Goal: Transaction & Acquisition: Obtain resource

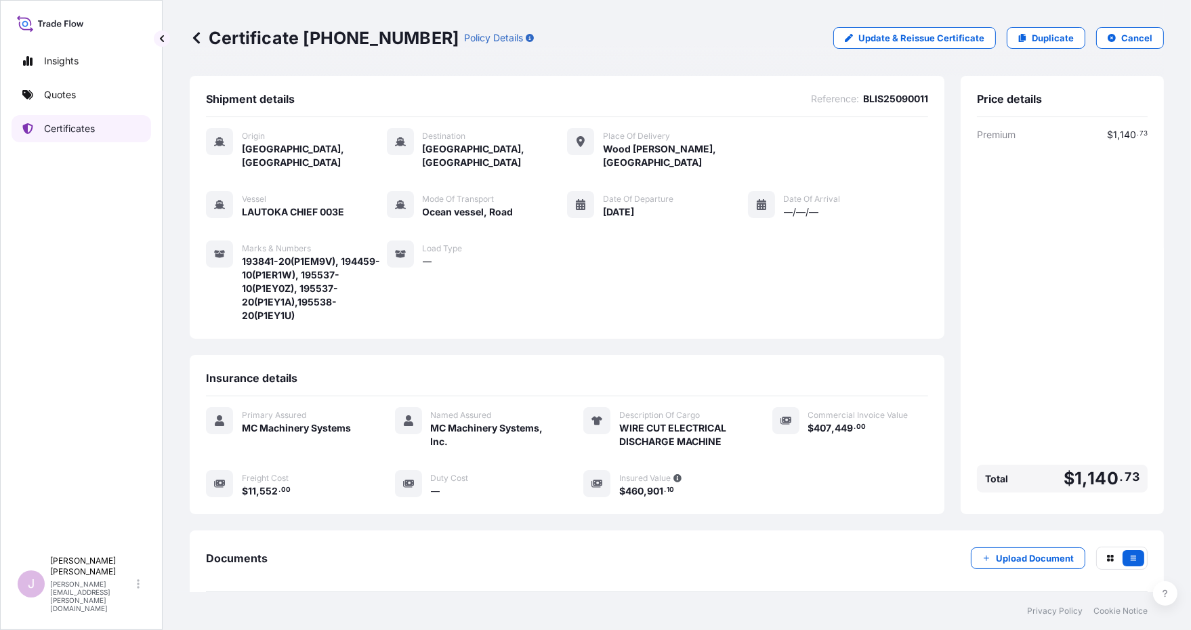
scroll to position [51, 0]
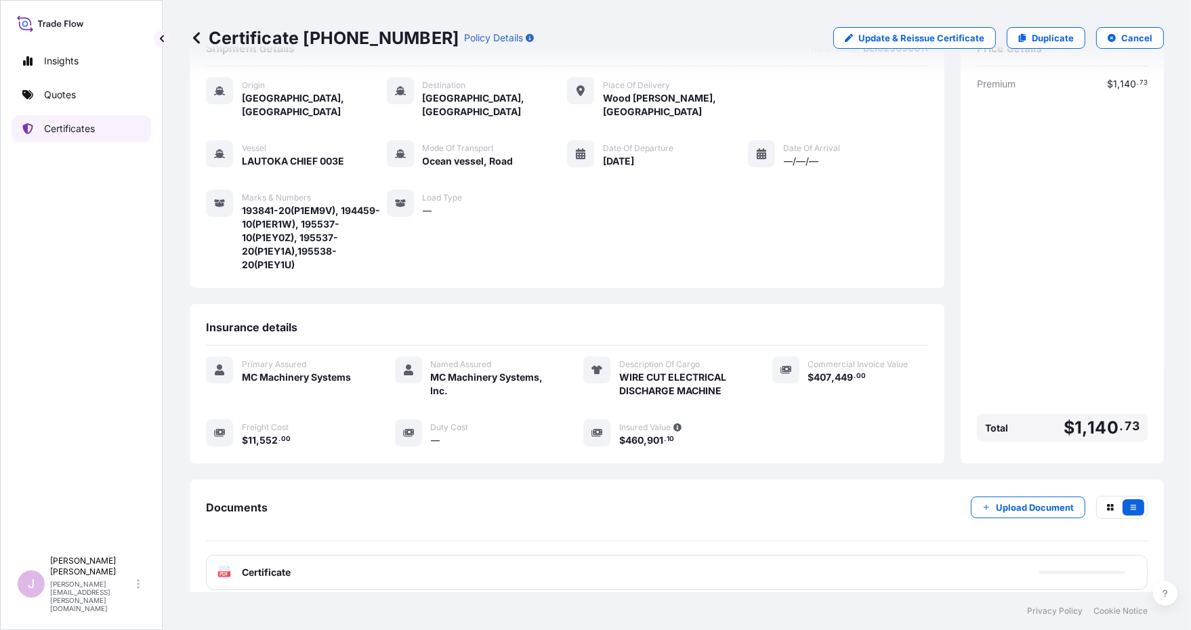
click at [58, 128] on p "Certificates" at bounding box center [69, 129] width 51 height 14
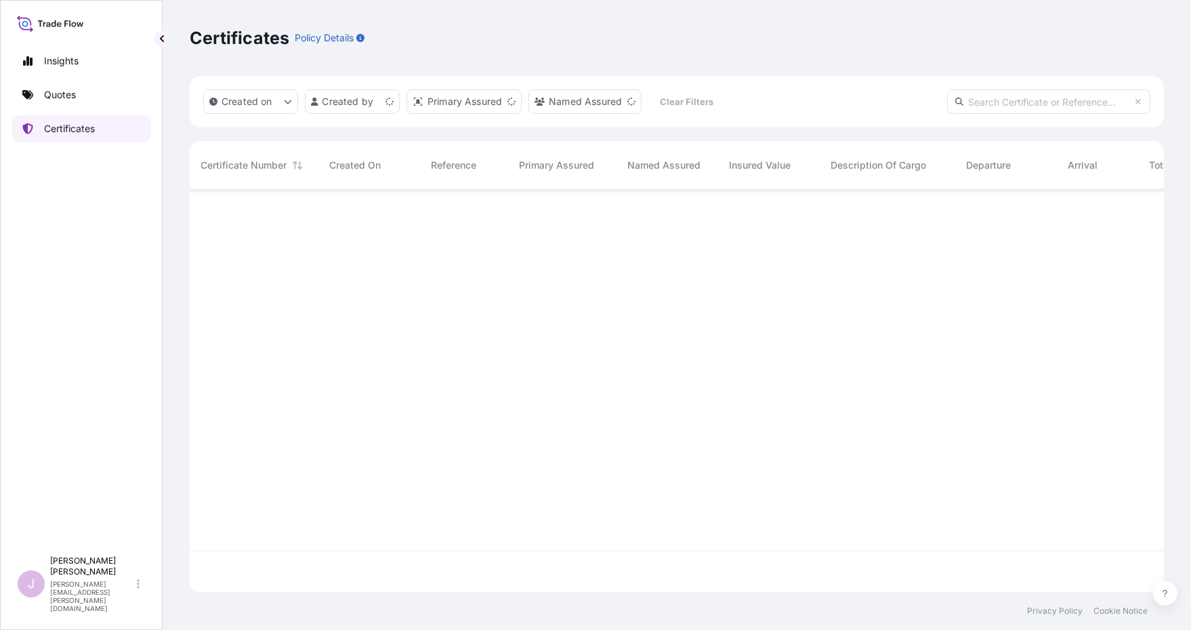
scroll to position [399, 964]
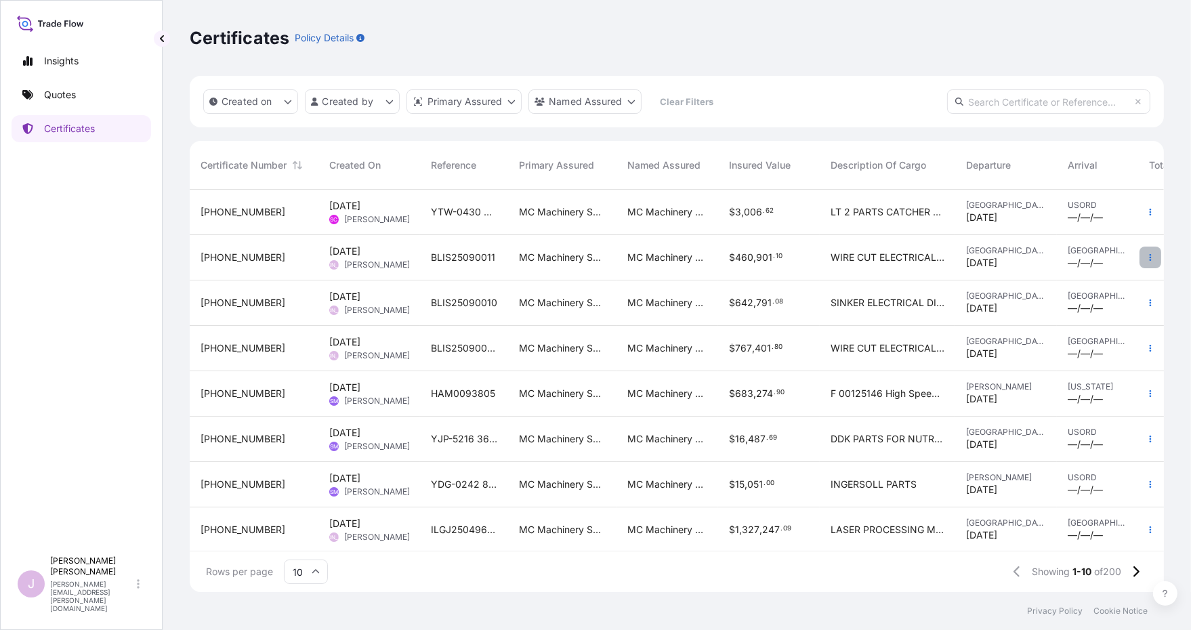
click at [1150, 257] on icon "button" at bounding box center [1151, 257] width 2 height 7
click at [1060, 258] on p "Duplicate quote" at bounding box center [1064, 260] width 70 height 14
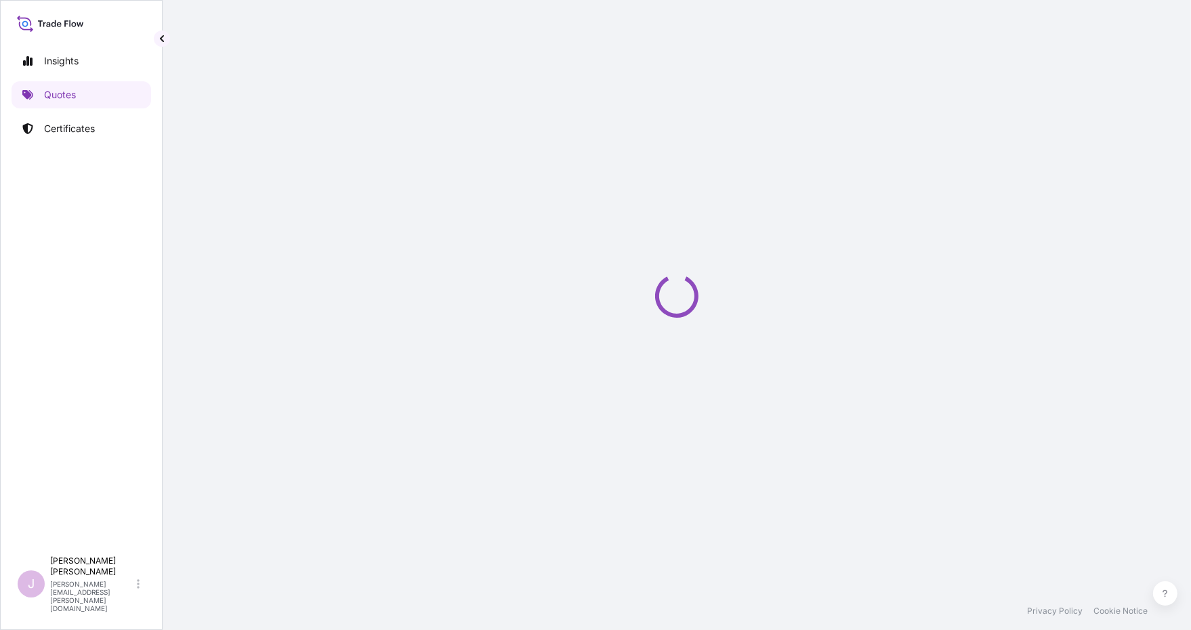
select select "Ocean Vessel"
select select "Road / [GEOGRAPHIC_DATA]"
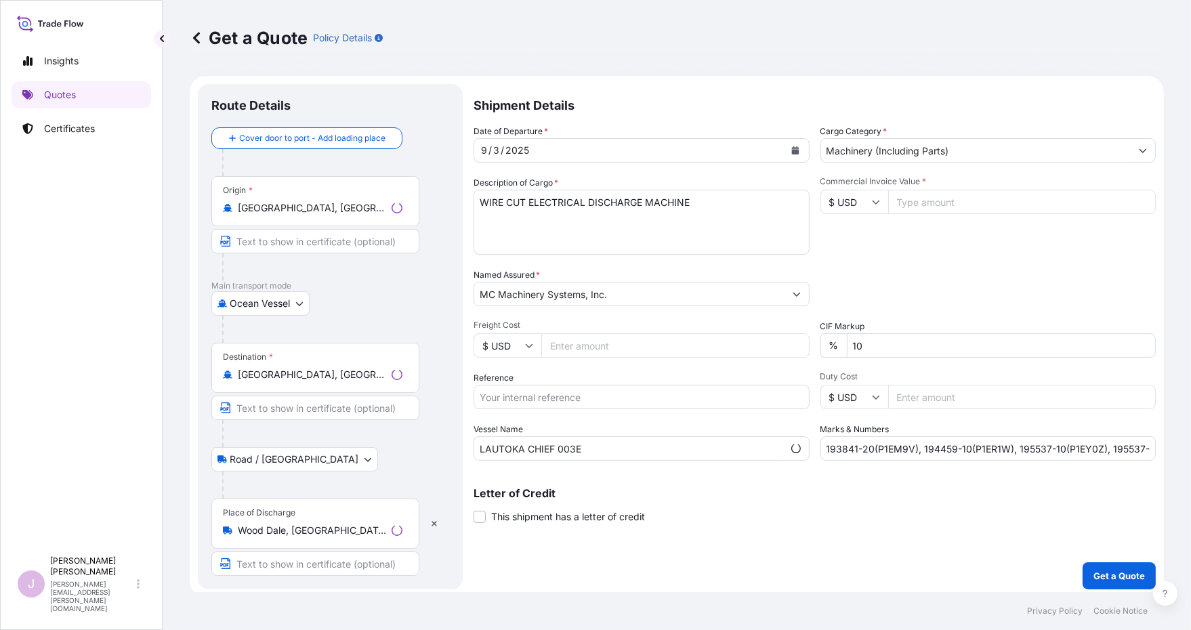
scroll to position [5, 0]
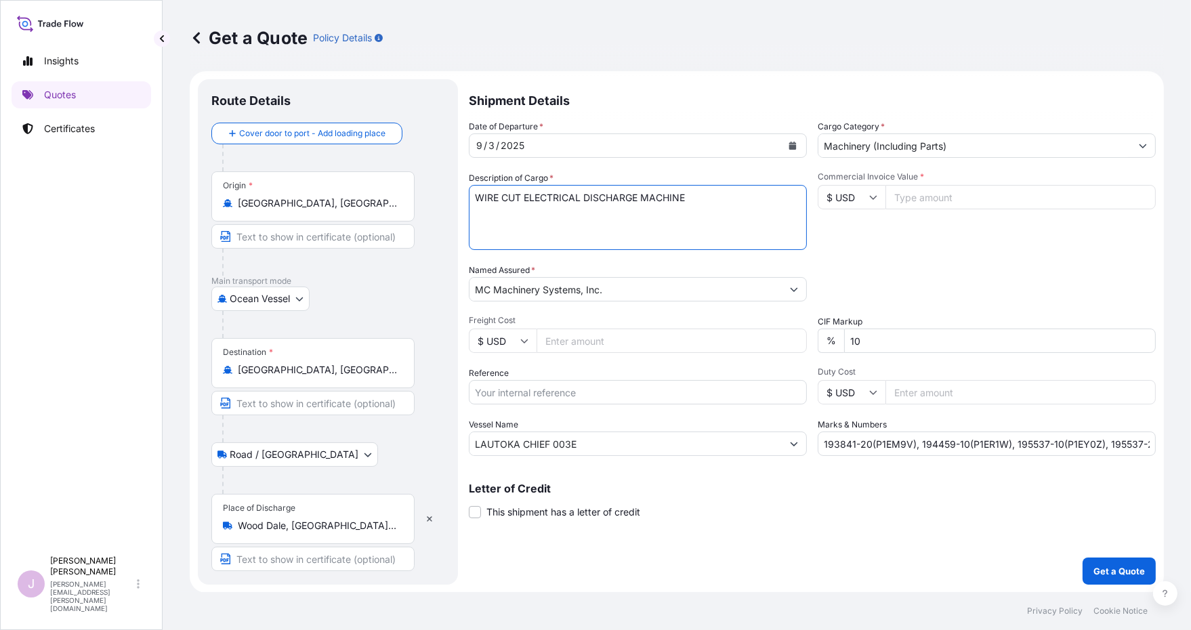
drag, startPoint x: 521, startPoint y: 194, endPoint x: 401, endPoint y: 186, distance: 120.3
click at [403, 186] on form "Route Details Cover door to port - Add loading place Place of loading Road / [G…" at bounding box center [677, 332] width 974 height 522
type textarea "SINKER ELECTRICAL DISCHARGE MACHINE"
click at [501, 388] on input "Reference" at bounding box center [638, 392] width 338 height 24
type input "BLIS25090012"
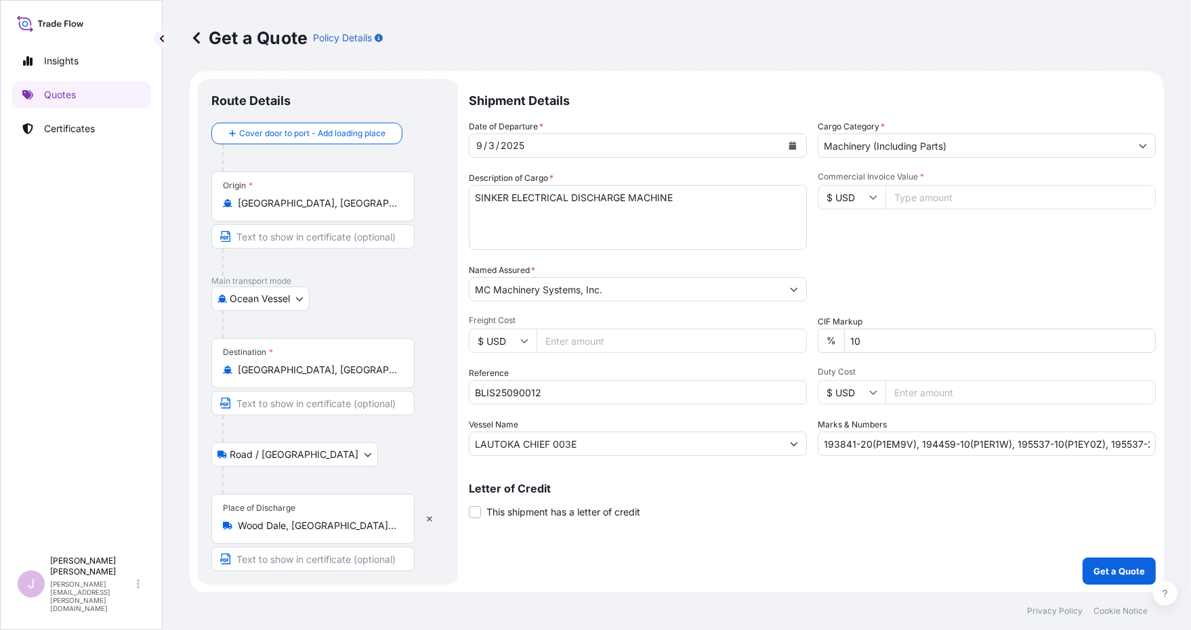
drag, startPoint x: 558, startPoint y: 352, endPoint x: 556, endPoint y: 337, distance: 14.3
click at [558, 346] on input "Freight Cost" at bounding box center [672, 341] width 270 height 24
paste input "11552.00"
type input "11552.00"
click at [912, 205] on input "Commercial Invoice Value *" at bounding box center [1021, 197] width 270 height 24
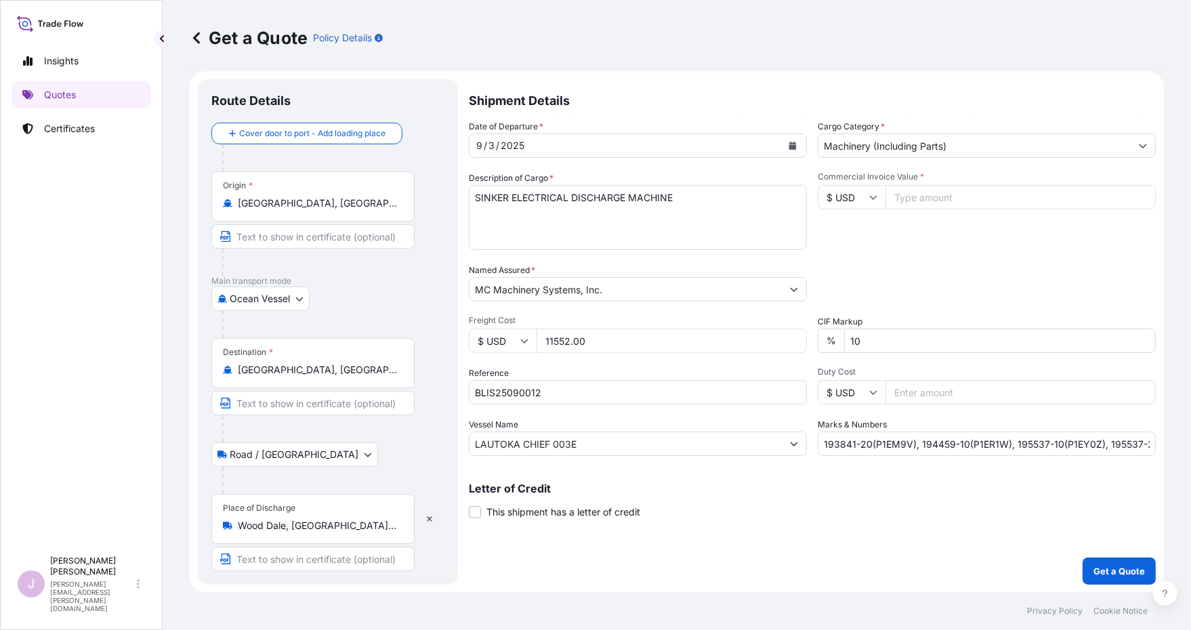
paste input "321107.44"
type input "321107.44"
drag, startPoint x: 817, startPoint y: 443, endPoint x: 1243, endPoint y: 434, distance: 425.7
click at [1191, 434] on html "Insights Quotes Certificates J [PERSON_NAME] [PERSON_NAME][EMAIL_ADDRESS][PERSO…" at bounding box center [595, 315] width 1191 height 630
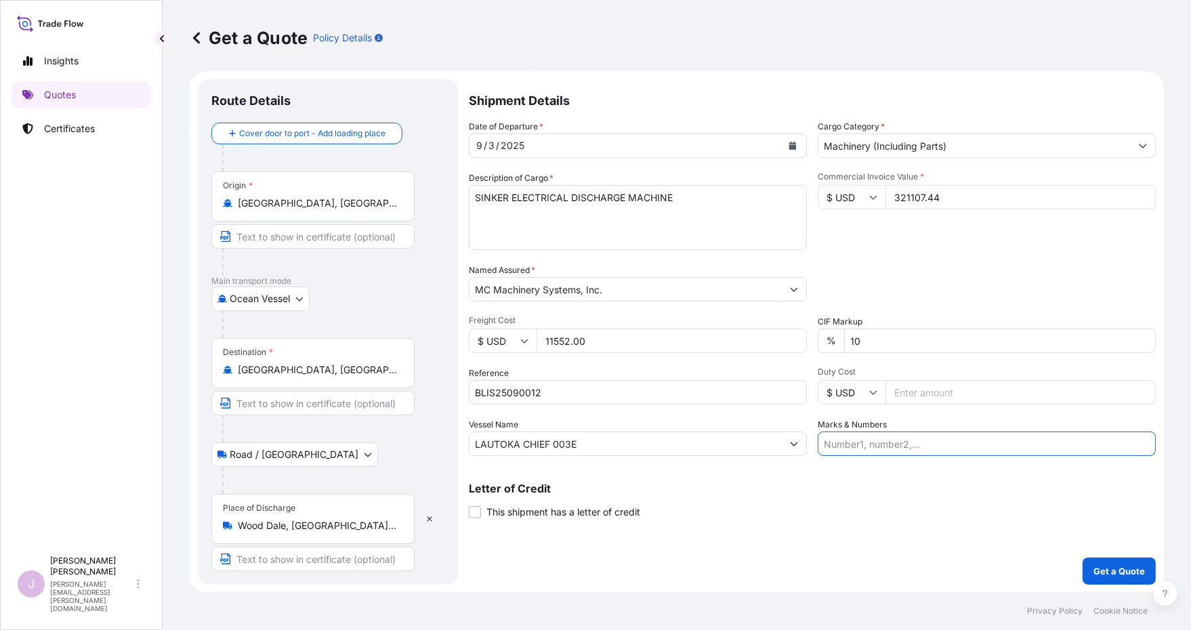
scroll to position [0, 0]
drag, startPoint x: 846, startPoint y: 445, endPoint x: 865, endPoint y: 407, distance: 42.1
click at [846, 443] on input "Marks & Numbers" at bounding box center [987, 444] width 338 height 24
type input "194460-10(P1ERFJ), 194460-20(P1ERFK), 194463-10(P1ERFS), 194463-20(P1ERFT), 195…"
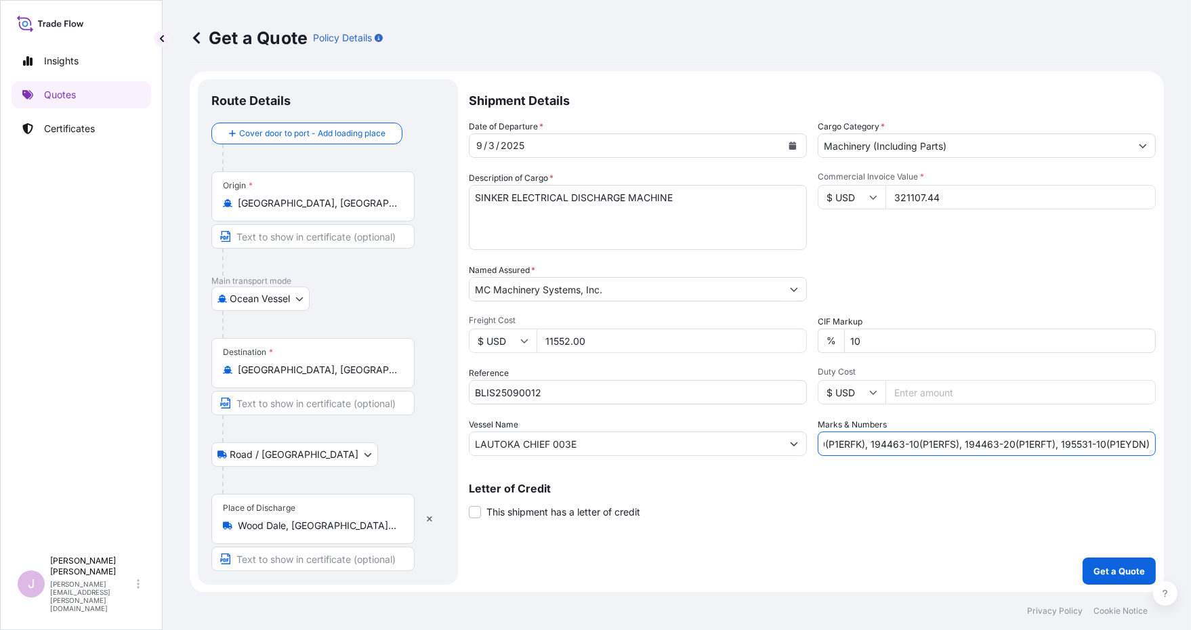
scroll to position [0, 0]
click at [1105, 577] on button "Get a Quote" at bounding box center [1119, 571] width 73 height 27
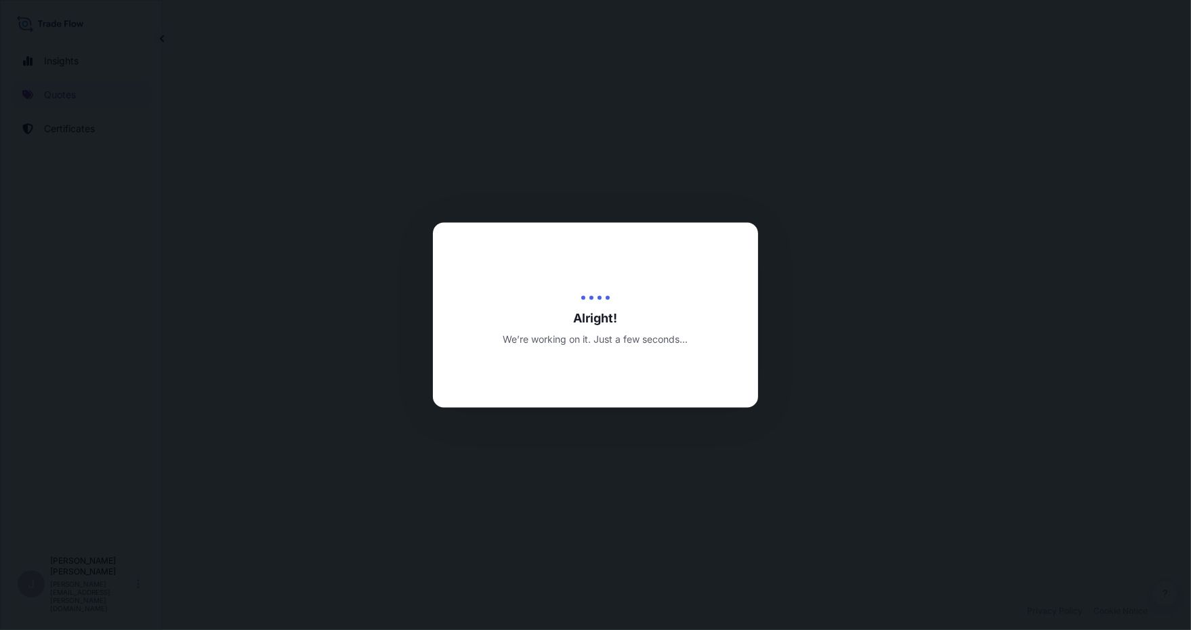
select select "Ocean Vessel"
select select "Road / [GEOGRAPHIC_DATA]"
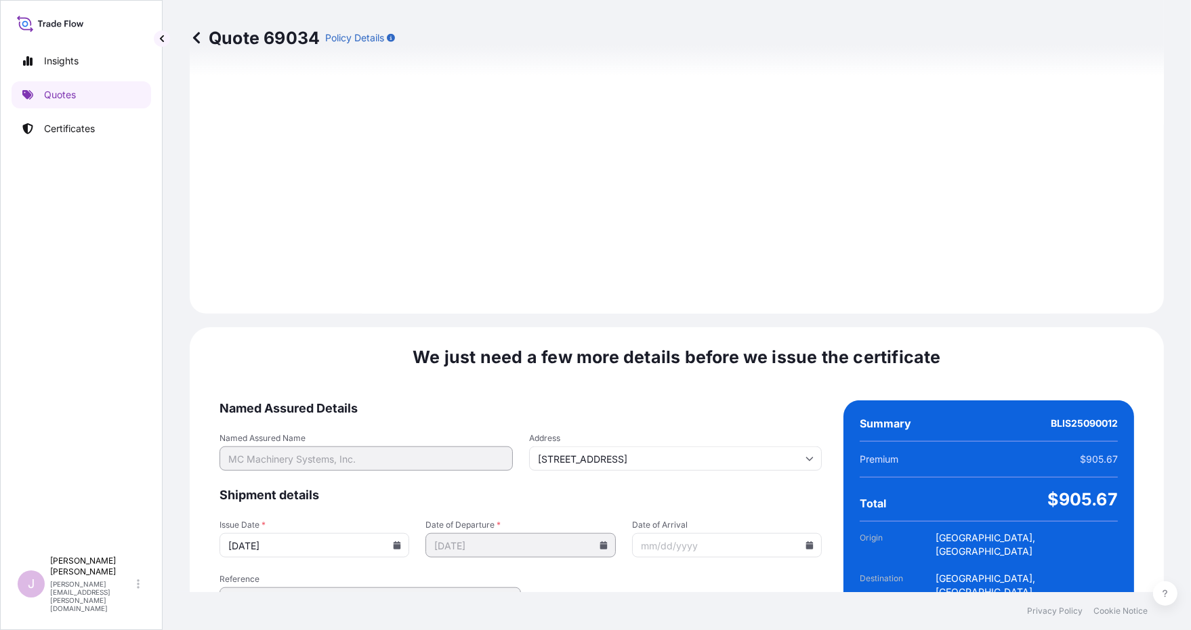
scroll to position [1593, 0]
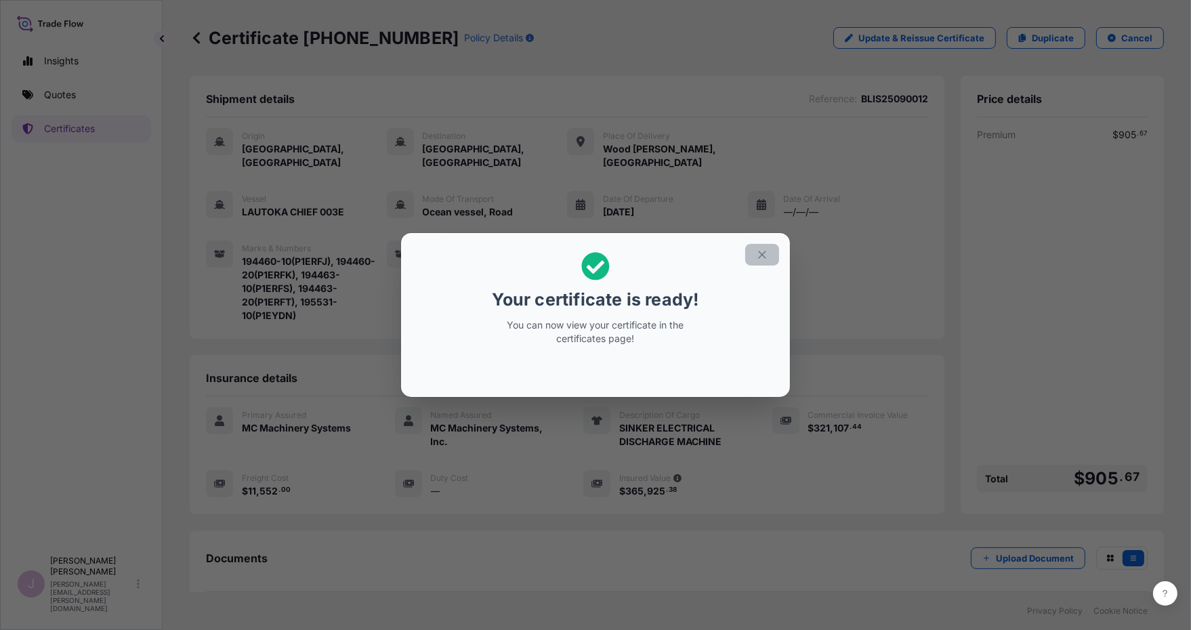
click at [766, 251] on icon "button" at bounding box center [762, 255] width 12 height 12
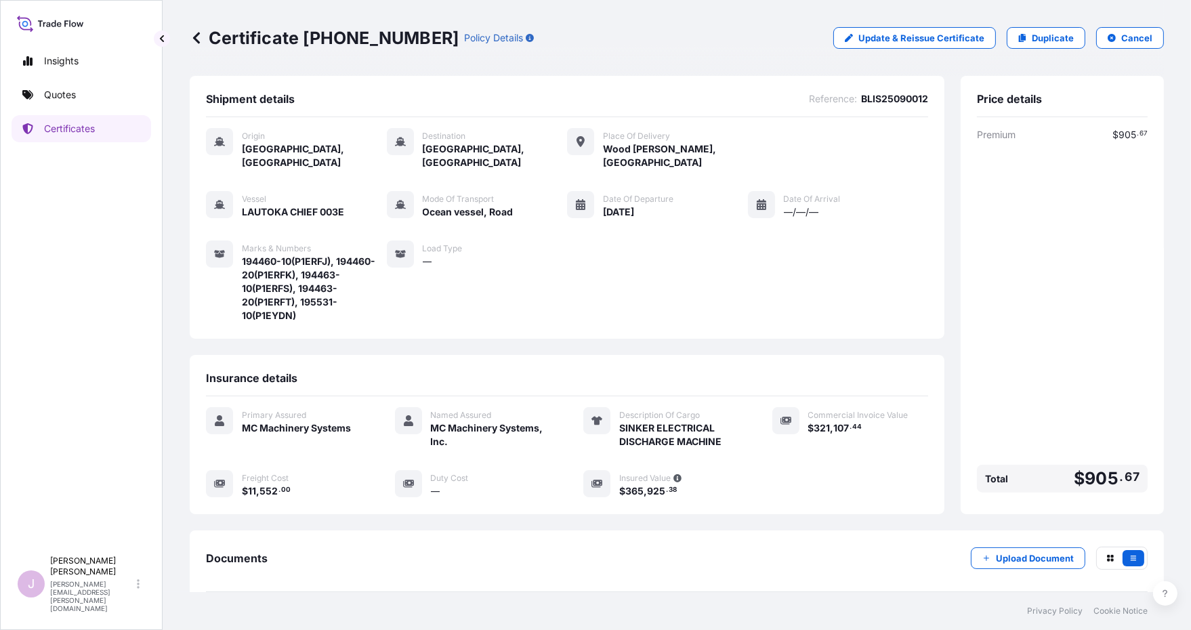
click at [1048, 344] on div "Premium $ 905 . 67 Total $ 905 . 67" at bounding box center [1062, 313] width 171 height 370
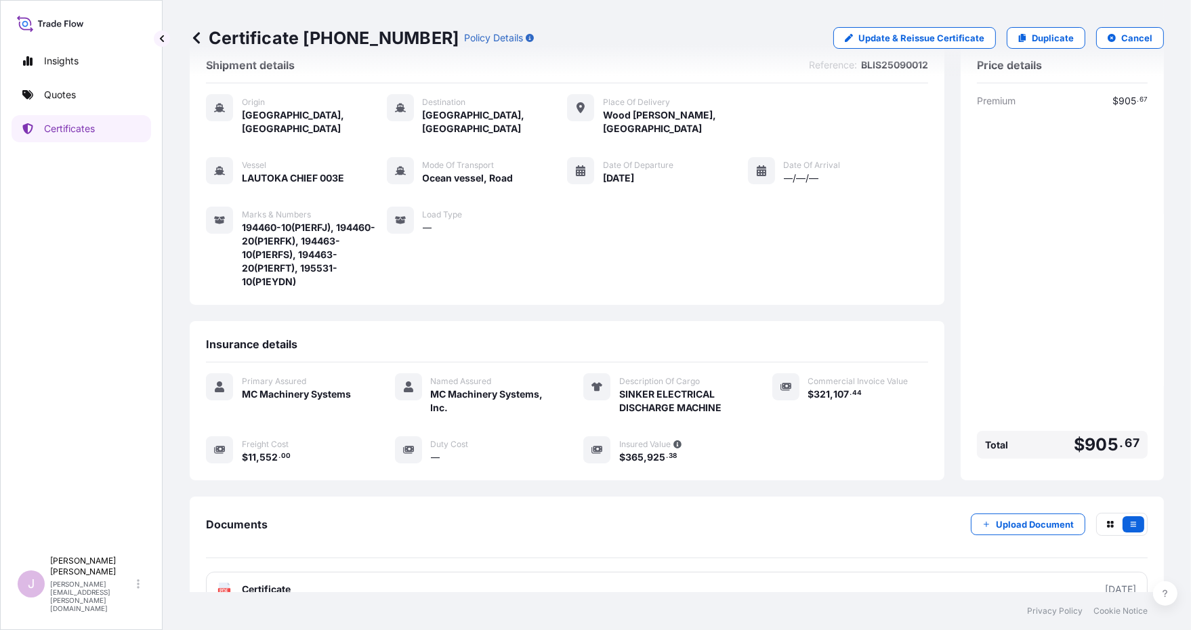
scroll to position [51, 0]
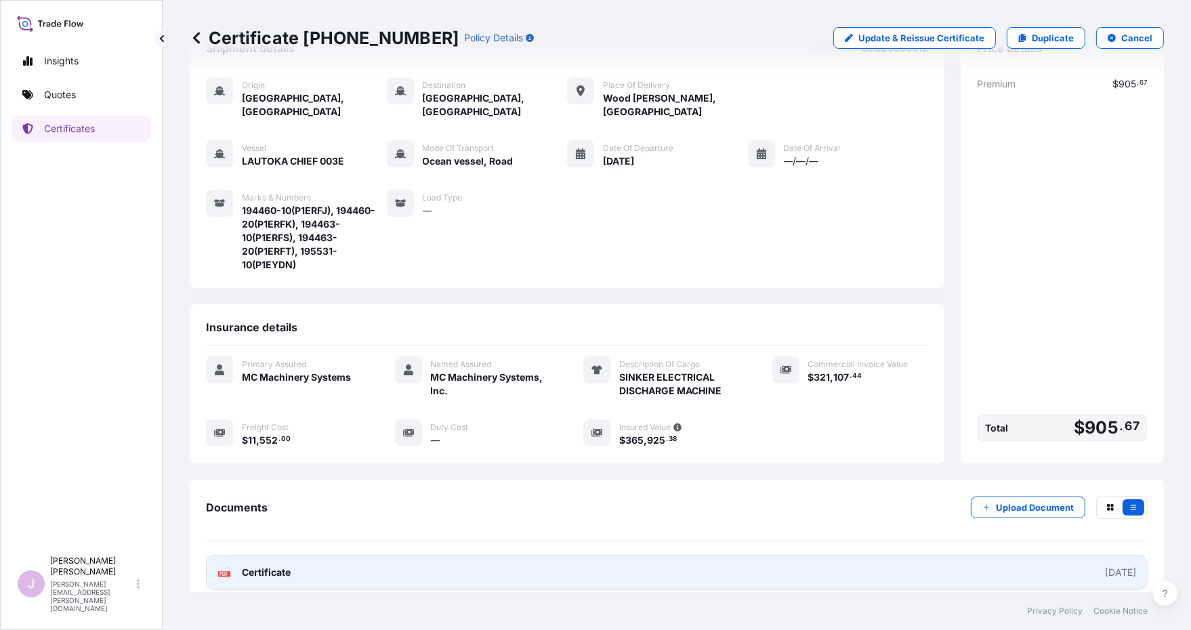
click at [262, 566] on span "Certificate" at bounding box center [266, 573] width 49 height 14
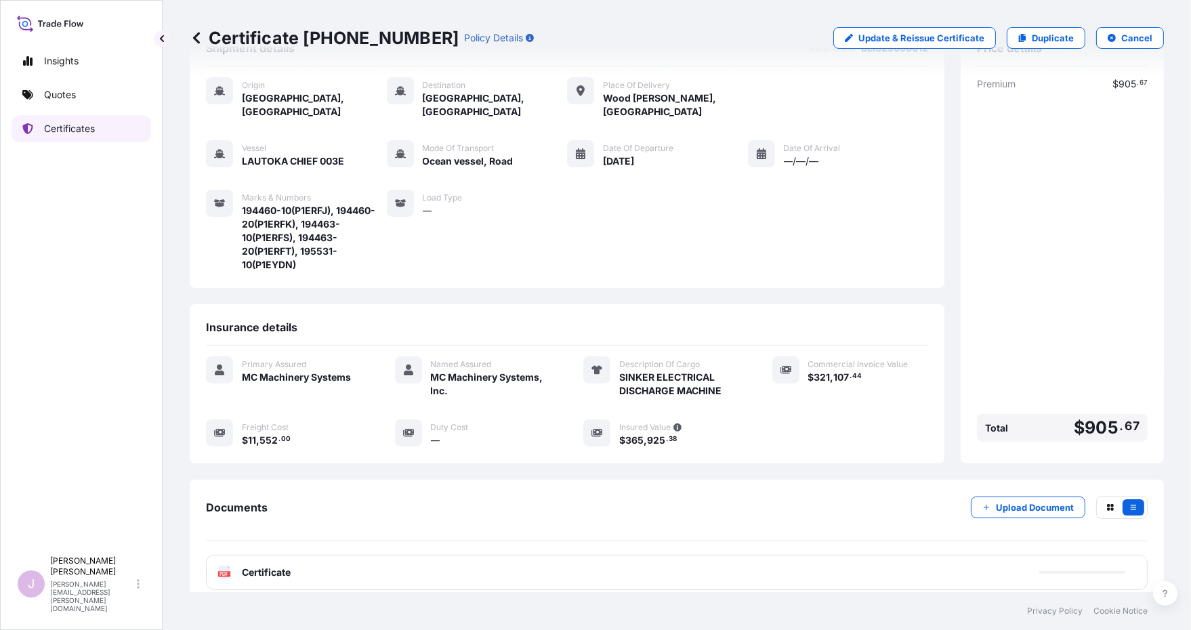
click at [73, 133] on p "Certificates" at bounding box center [69, 129] width 51 height 14
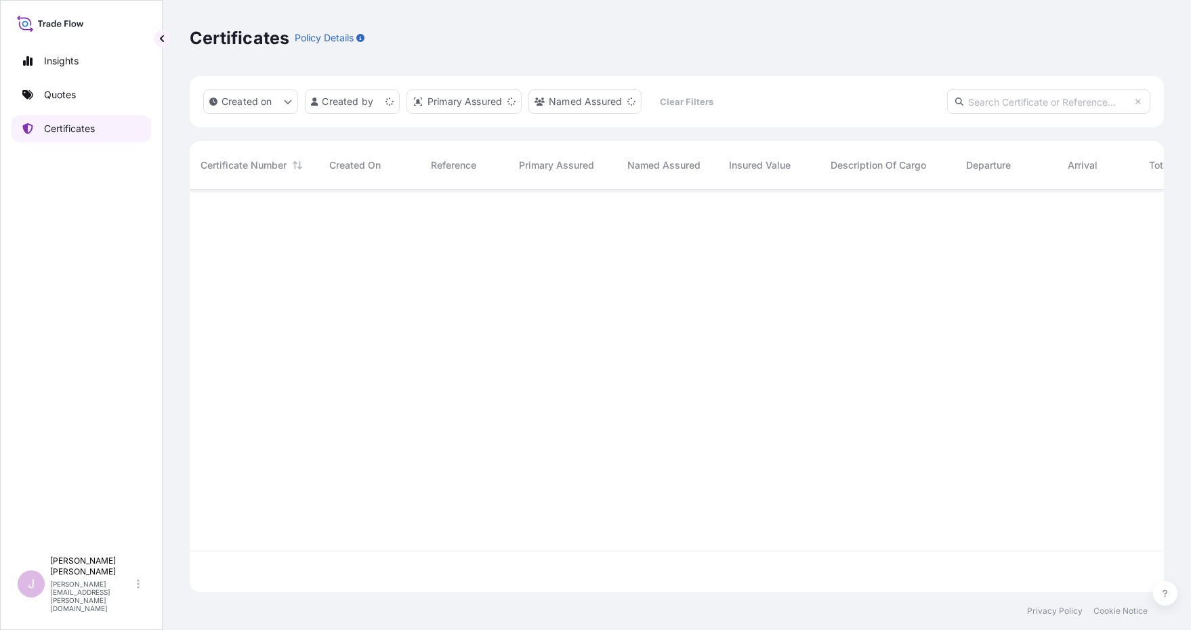
scroll to position [399, 964]
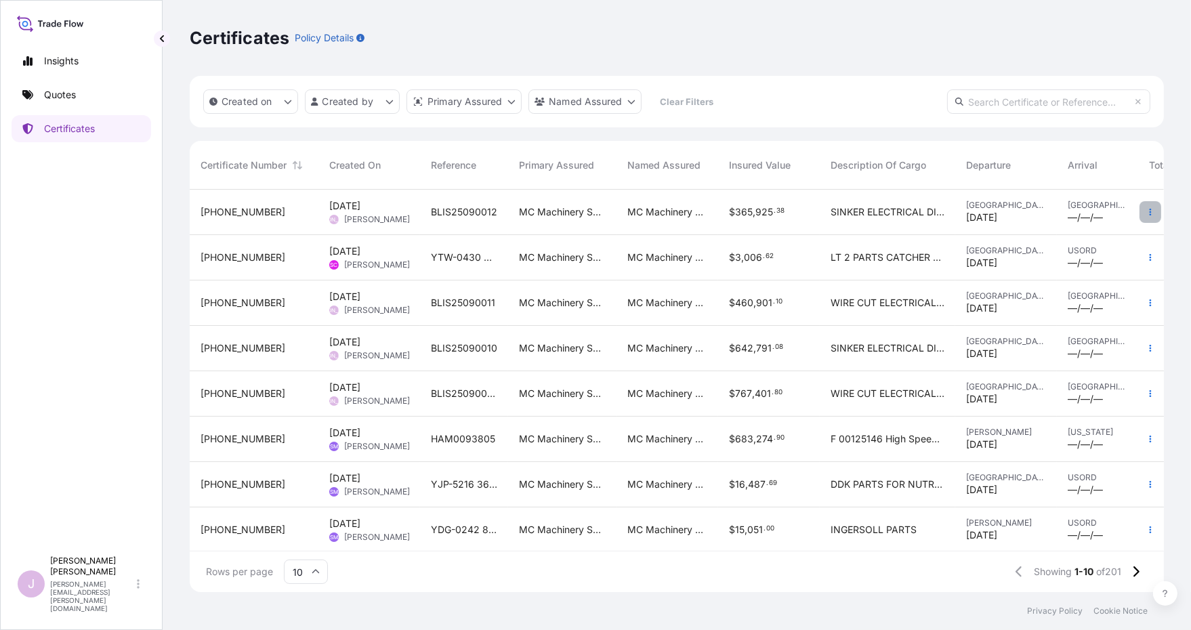
click at [1147, 211] on icon "button" at bounding box center [1151, 212] width 8 height 8
click at [928, 40] on div "Certificates Policy Details" at bounding box center [677, 38] width 974 height 22
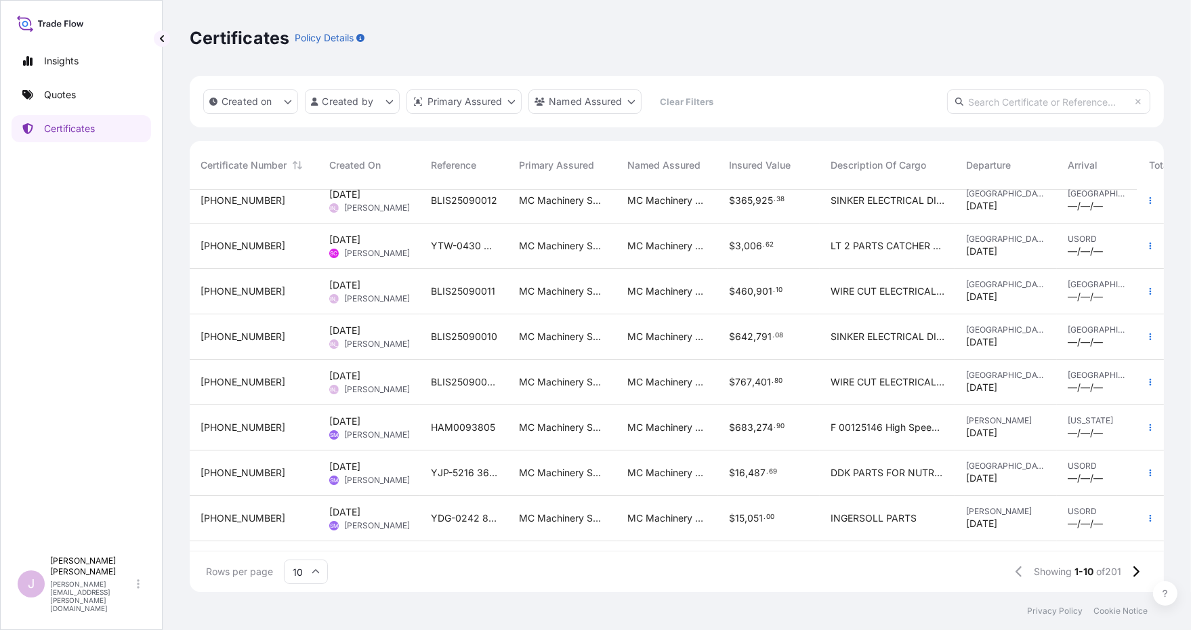
scroll to position [0, 0]
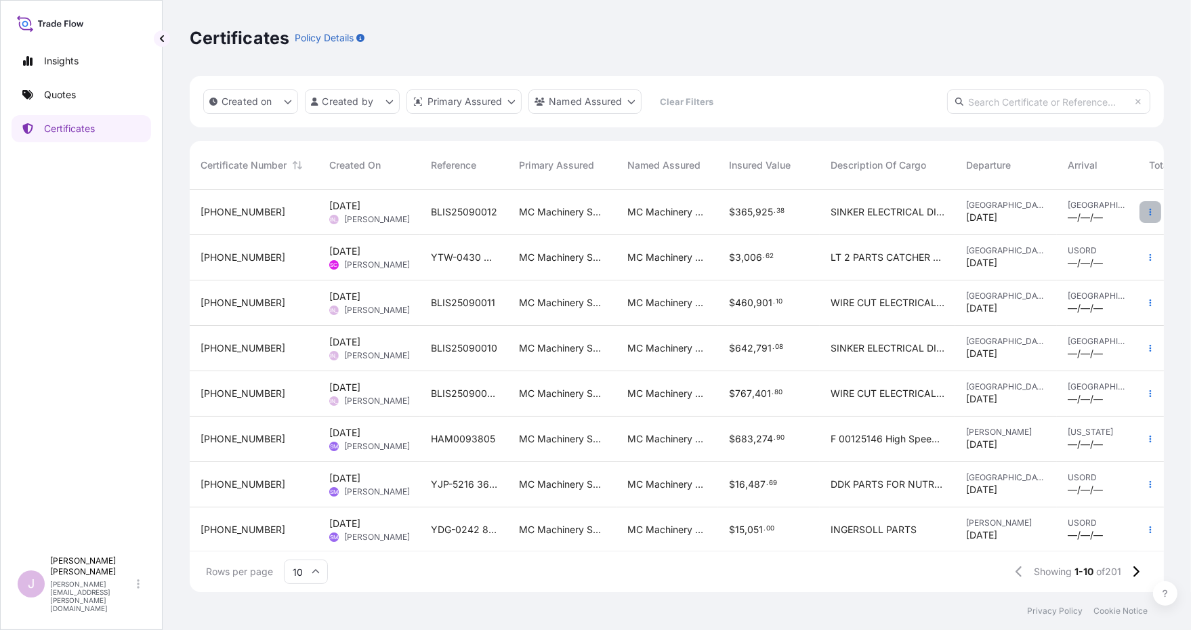
click at [1147, 211] on icon "button" at bounding box center [1151, 212] width 8 height 8
click at [1044, 213] on p "Duplicate quote" at bounding box center [1064, 215] width 70 height 14
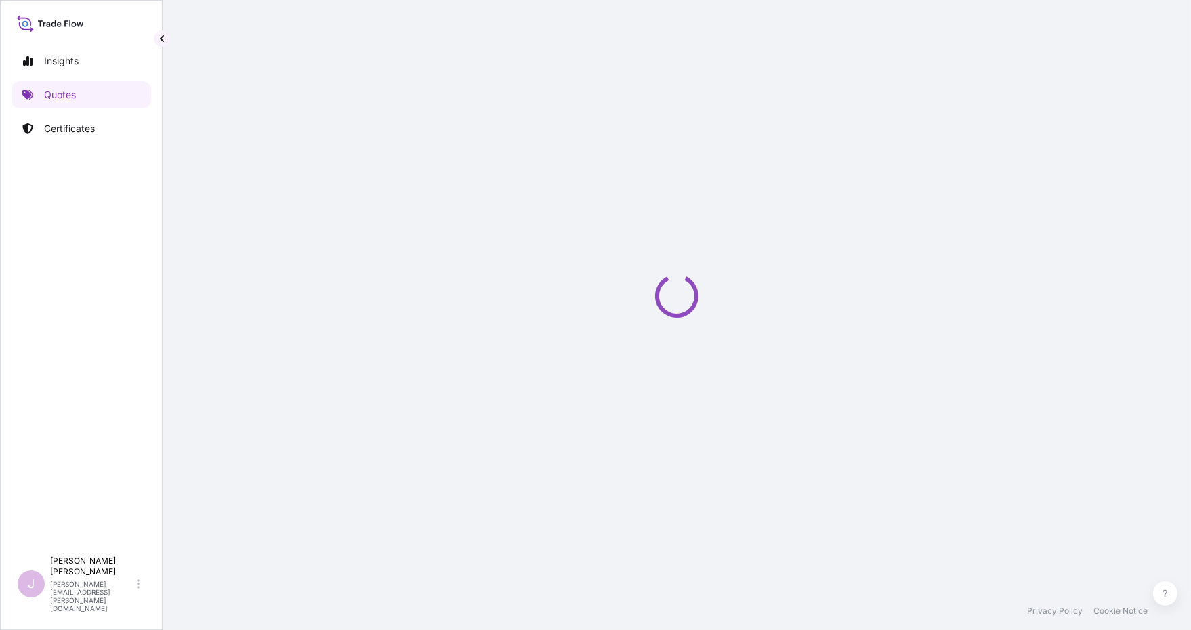
select select "Ocean Vessel"
select select "Road / [GEOGRAPHIC_DATA]"
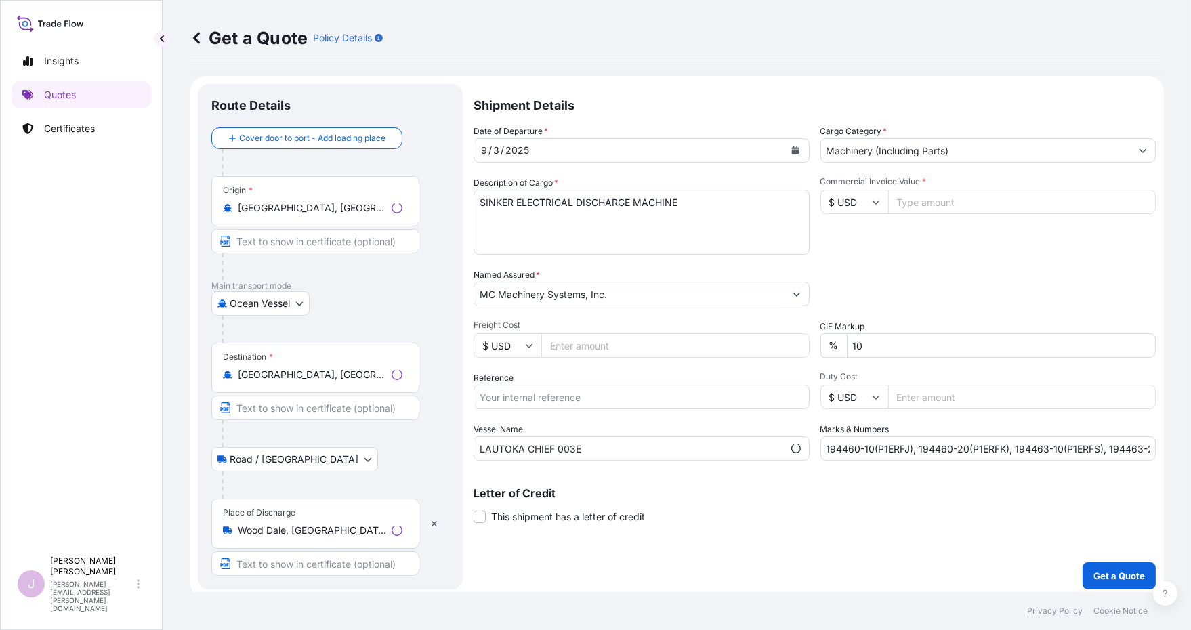
scroll to position [5, 0]
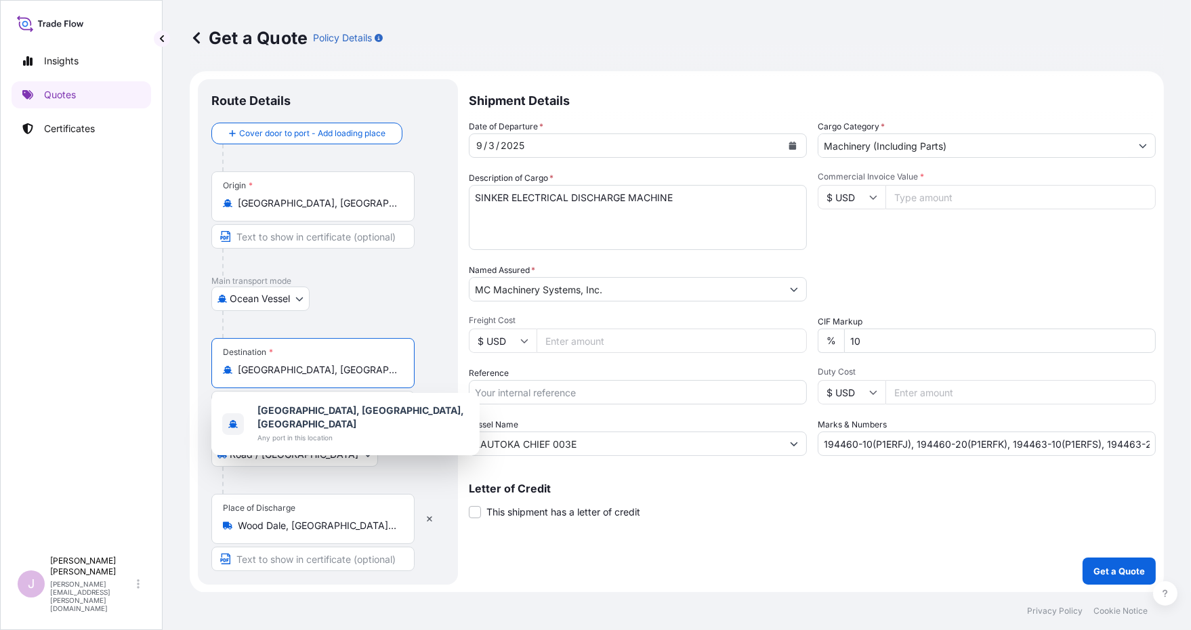
drag, startPoint x: 331, startPoint y: 367, endPoint x: 129, endPoint y: 363, distance: 202.7
click at [129, 363] on div "Insights Quotes Certificates J [PERSON_NAME] [PERSON_NAME][EMAIL_ADDRESS][PERSO…" at bounding box center [595, 315] width 1191 height 630
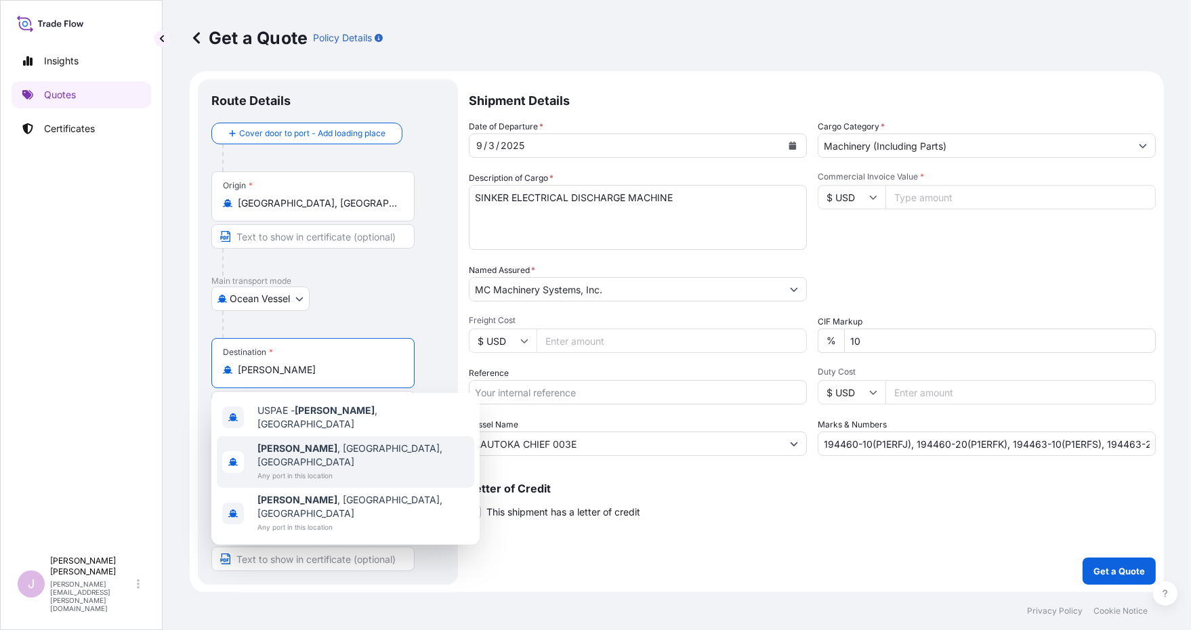
click at [316, 447] on span "[GEOGRAPHIC_DATA] , [GEOGRAPHIC_DATA], [GEOGRAPHIC_DATA]" at bounding box center [363, 455] width 211 height 27
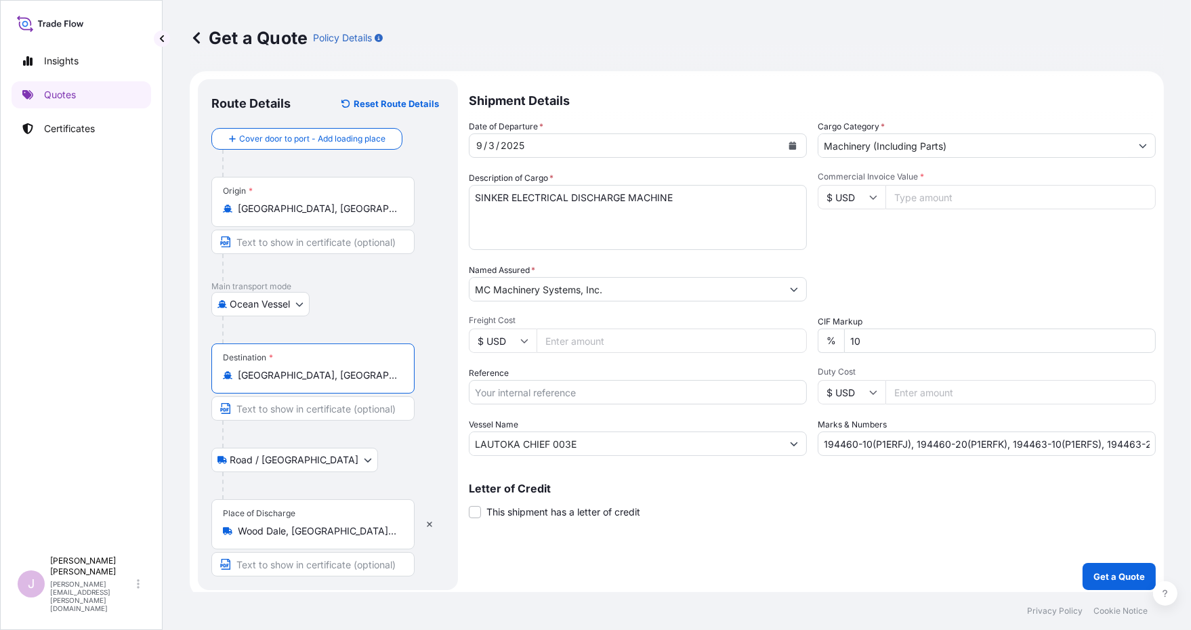
type input "[GEOGRAPHIC_DATA], [GEOGRAPHIC_DATA], [GEOGRAPHIC_DATA]"
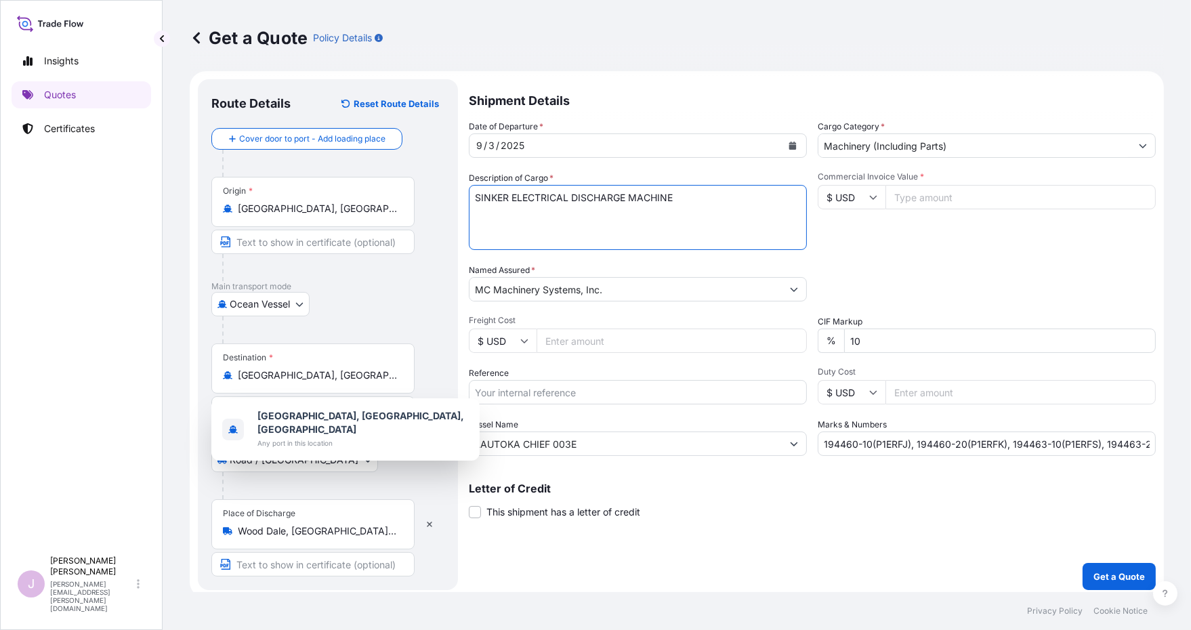
click at [686, 196] on textarea "SINKER ELECTRICAL DISCHARGE MACHINE" at bounding box center [638, 217] width 338 height 65
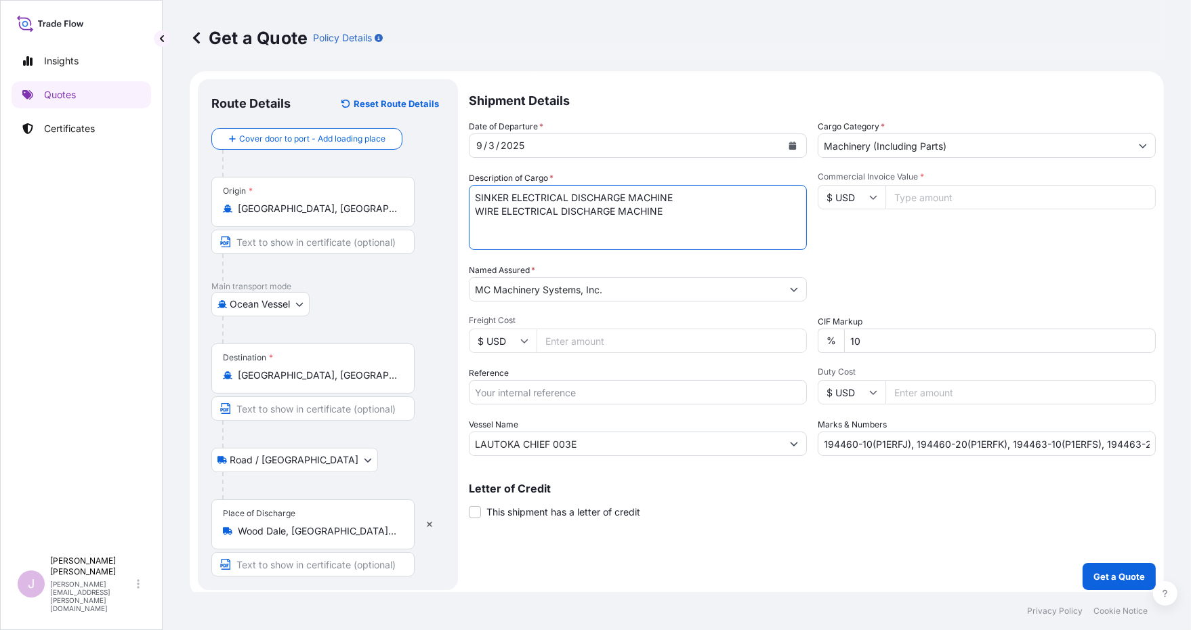
type textarea "SINKER ELECTRICAL DISCHARGE MACHINE WIRE ELECTRICAL DISCHARGE MACHINE"
click at [546, 339] on input "Freight Cost" at bounding box center [672, 341] width 270 height 24
paste input "73390.97"
type input "73390.97"
click at [494, 392] on input "Reference" at bounding box center [638, 392] width 338 height 24
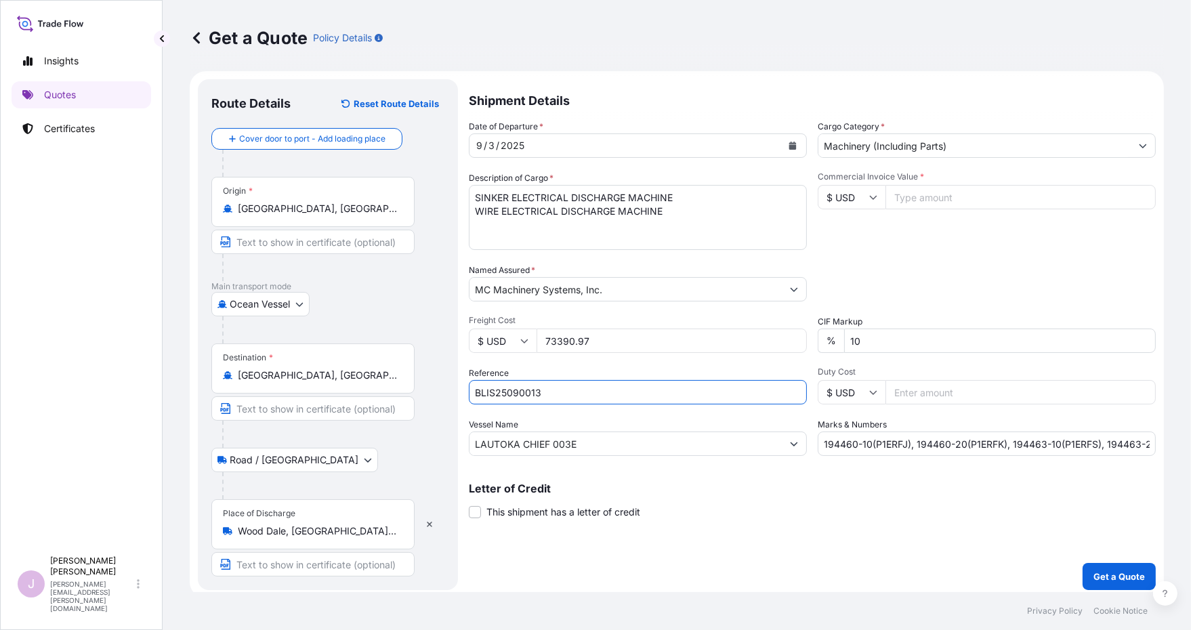
type input "BLIS25090013"
drag, startPoint x: 815, startPoint y: 441, endPoint x: 1298, endPoint y: 452, distance: 484.0
click at [1191, 452] on html "Insights Quotes Certificates J [PERSON_NAME] [PERSON_NAME][EMAIL_ADDRESS][PERSO…" at bounding box center [595, 315] width 1191 height 630
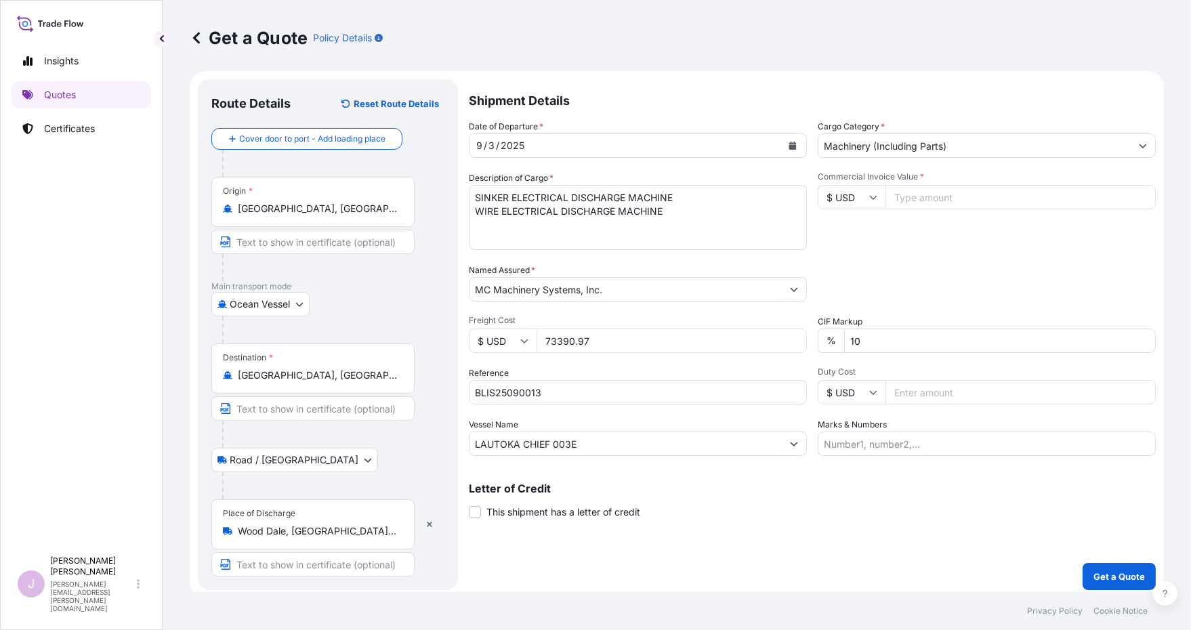
click at [908, 195] on input "Commercial Invoice Value *" at bounding box center [1021, 197] width 270 height 24
paste input "566959.64"
type input "566959.64"
click at [832, 442] on input "Marks & Numbers" at bounding box center [987, 444] width 338 height 24
drag, startPoint x: 841, startPoint y: 446, endPoint x: 836, endPoint y: 402, distance: 44.4
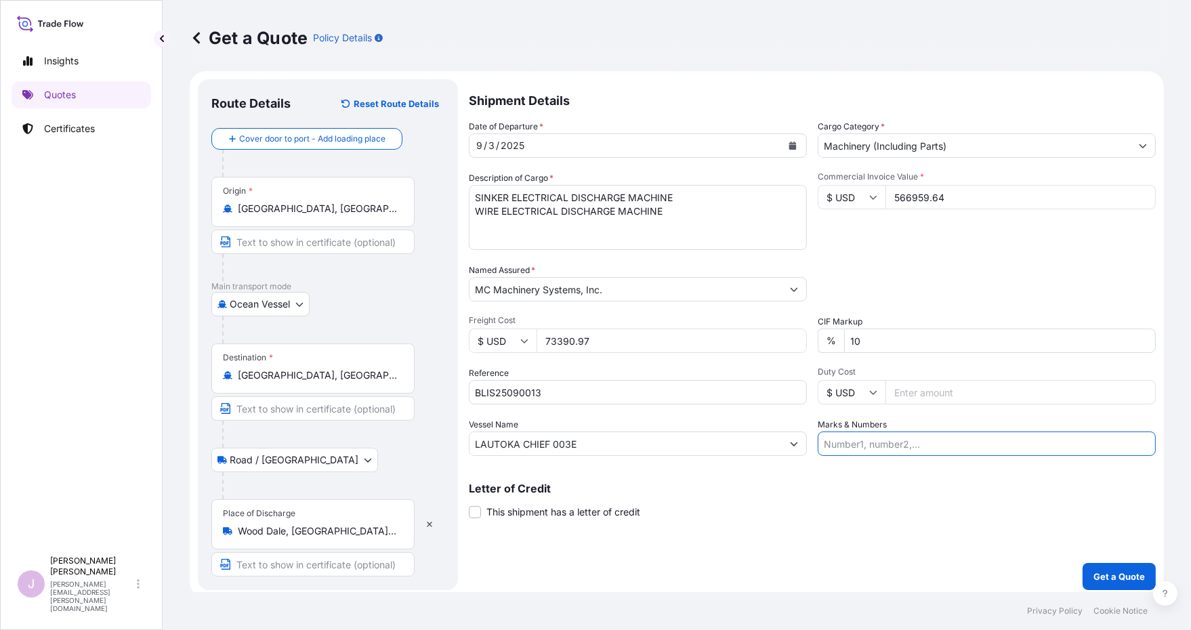
click at [840, 440] on input "Marks & Numbers" at bounding box center [987, 444] width 338 height 24
type input "193814-10(P1EM0A), 193814-20(P1EM0B), 194453-10(P1ERFA), 194453-20(P1ERFB)"
click at [1094, 571] on p "Get a Quote" at bounding box center [1120, 577] width 52 height 14
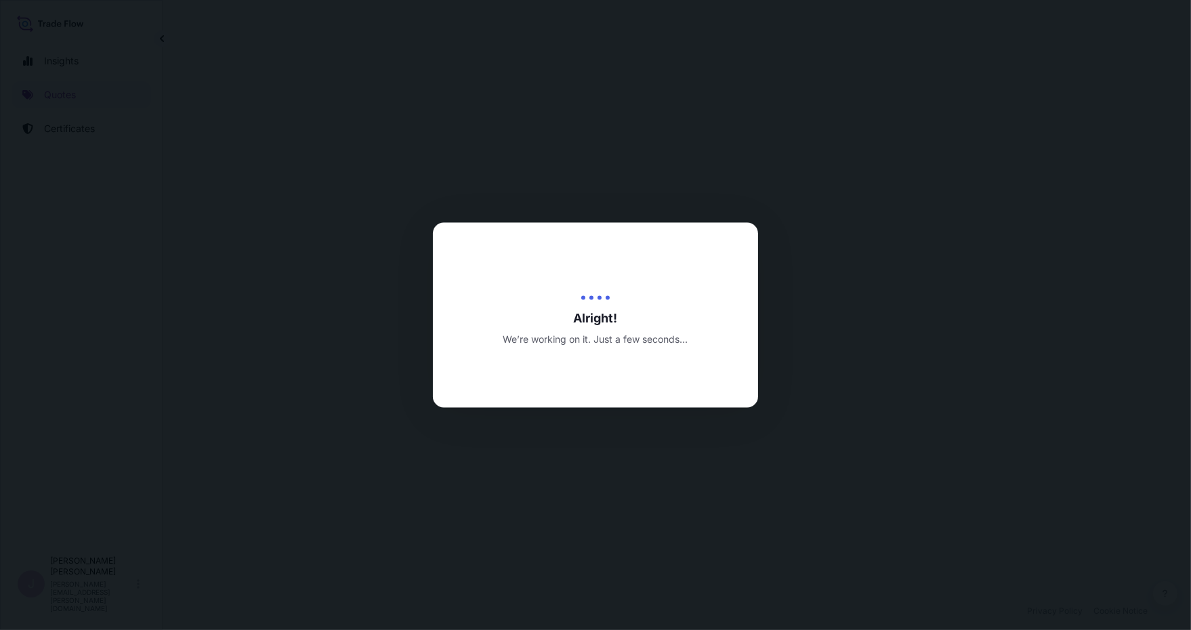
select select "Ocean Vessel"
select select "Road / [GEOGRAPHIC_DATA]"
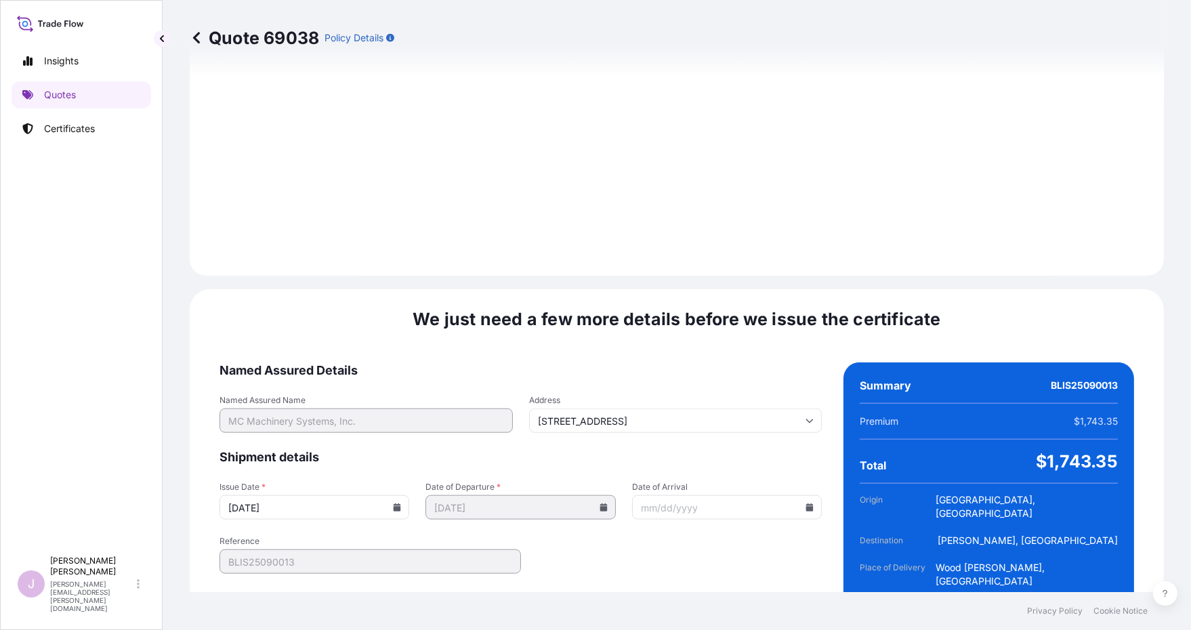
scroll to position [1593, 0]
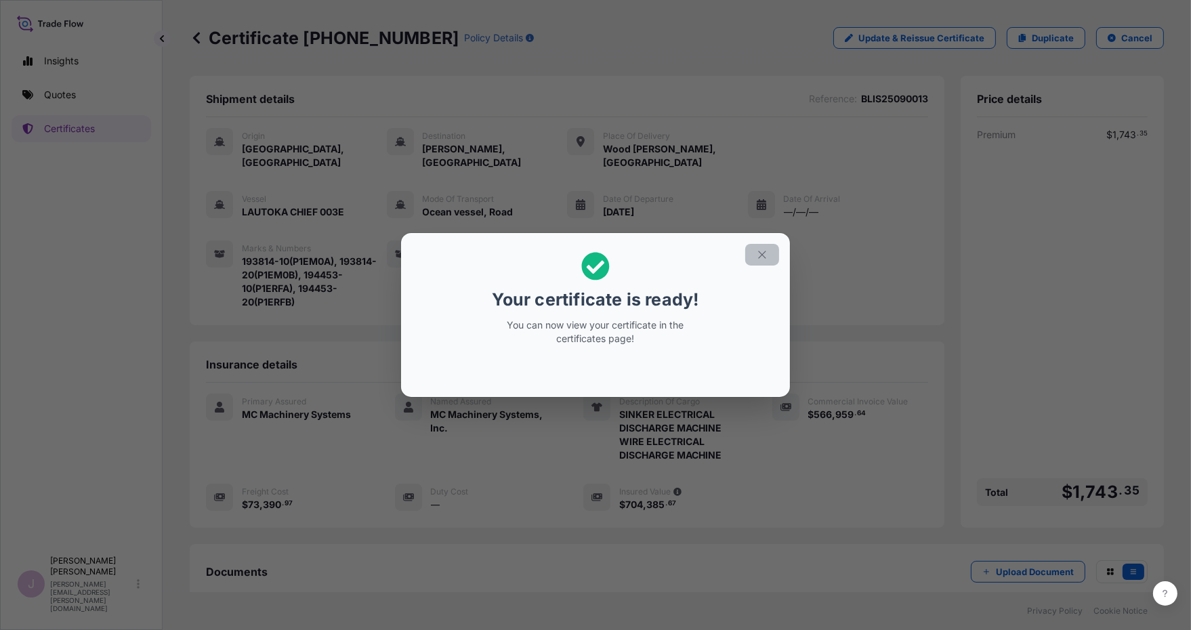
click at [757, 256] on icon "button" at bounding box center [762, 255] width 12 height 12
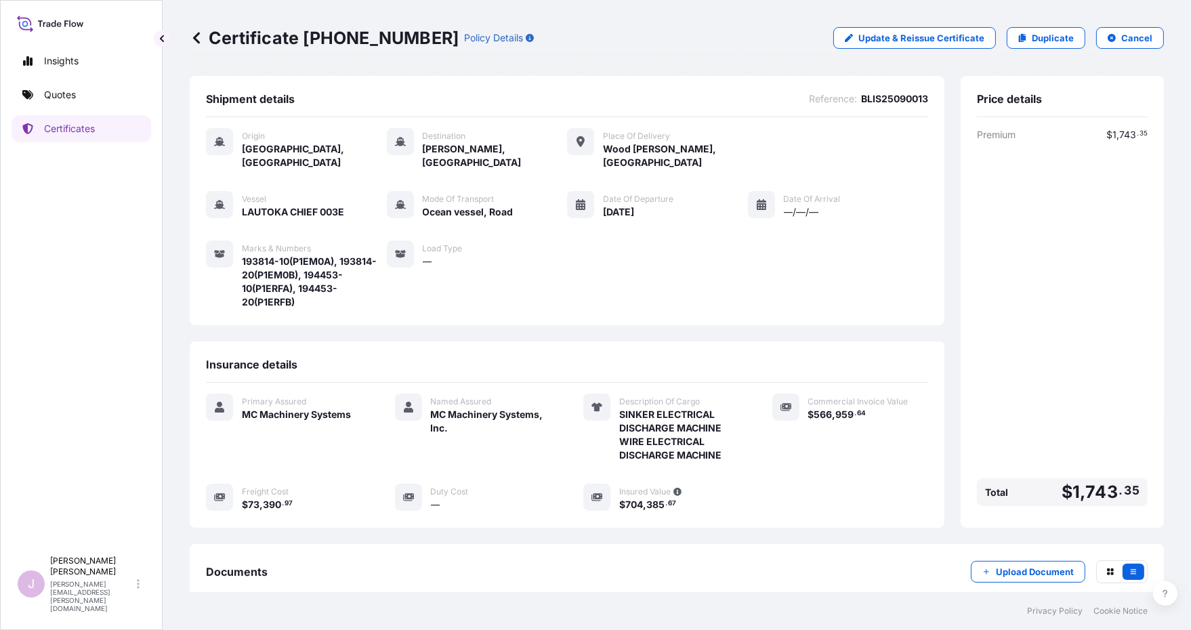
click at [258, 565] on span "Documents" at bounding box center [237, 572] width 62 height 14
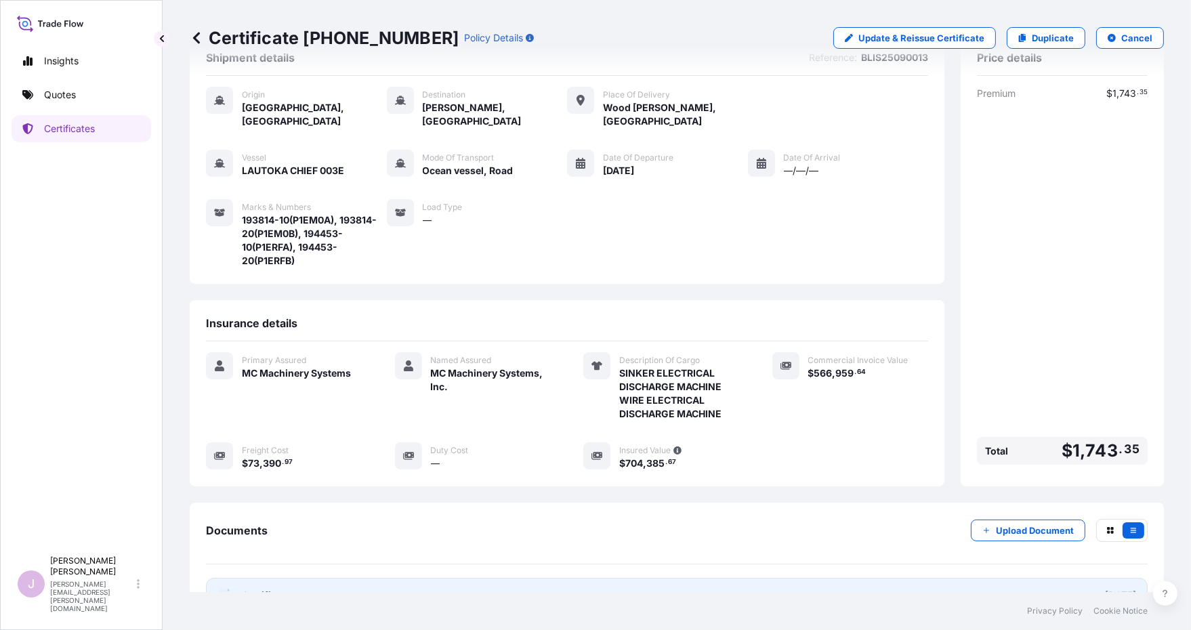
scroll to position [64, 0]
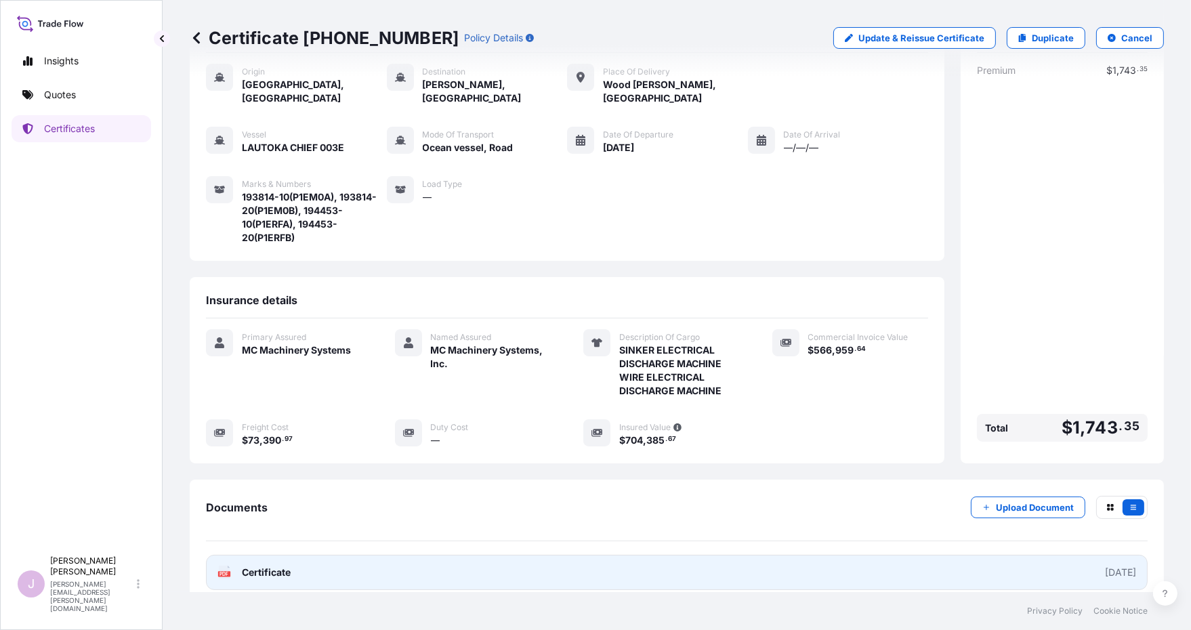
click at [251, 566] on span "Certificate" at bounding box center [266, 573] width 49 height 14
